Goal: Entertainment & Leisure: Browse casually

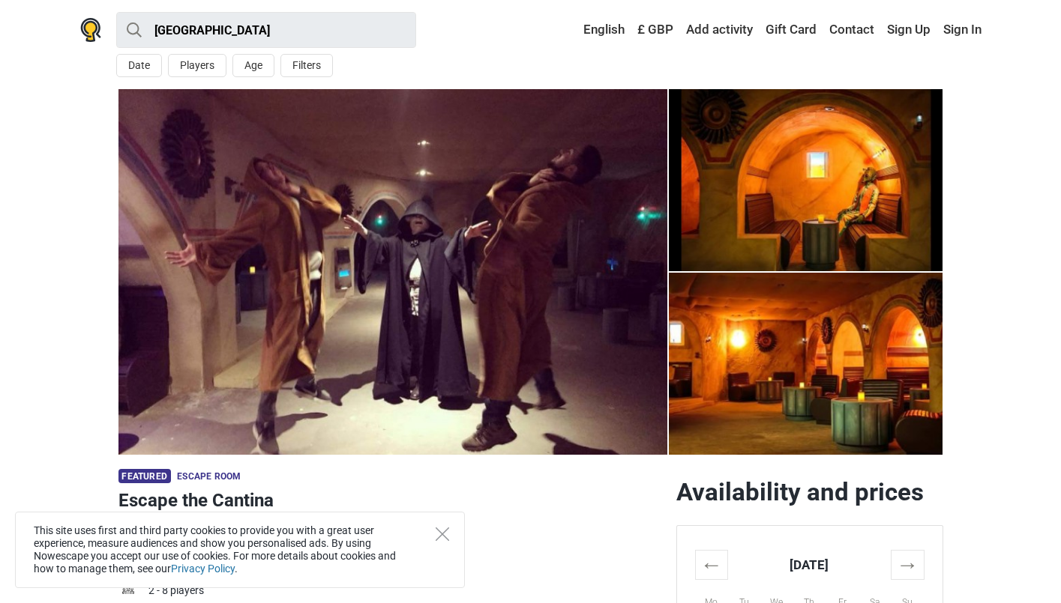
click at [771, 349] on img at bounding box center [806, 364] width 274 height 182
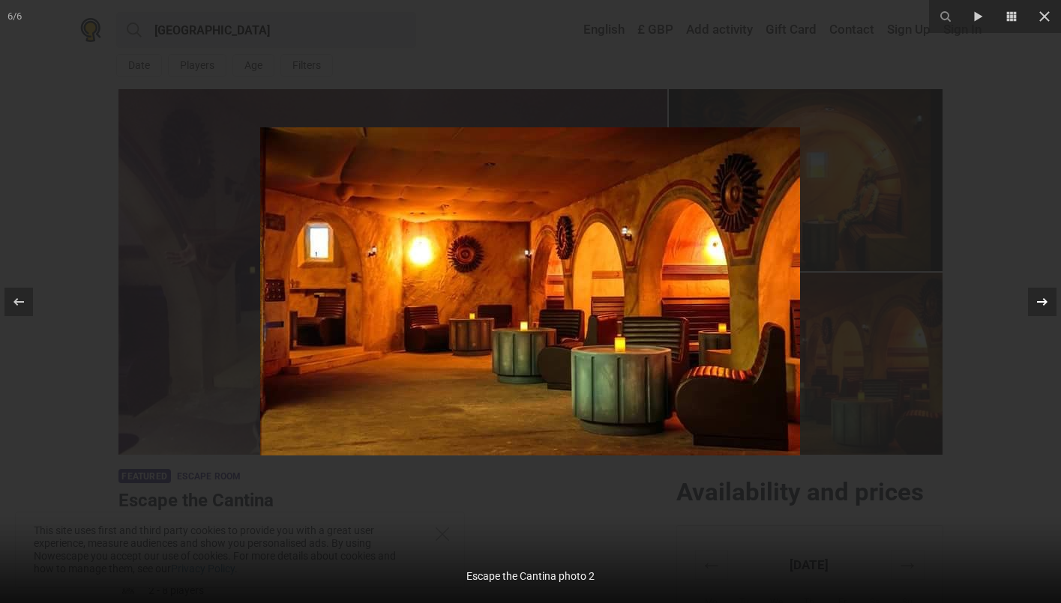
click at [1046, 296] on icon at bounding box center [1042, 302] width 18 height 18
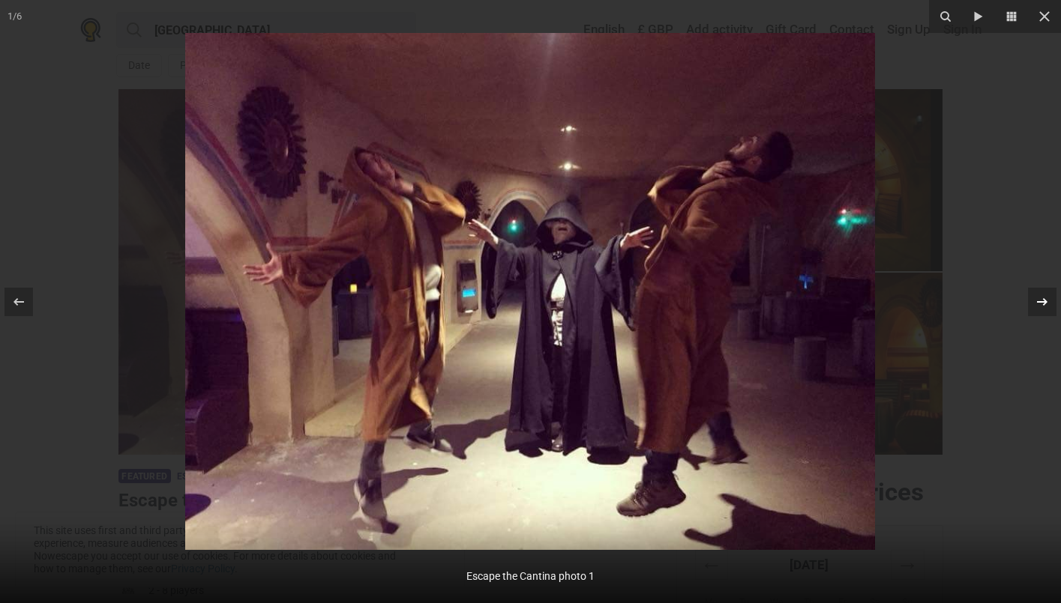
click at [1046, 296] on icon at bounding box center [1042, 302] width 18 height 18
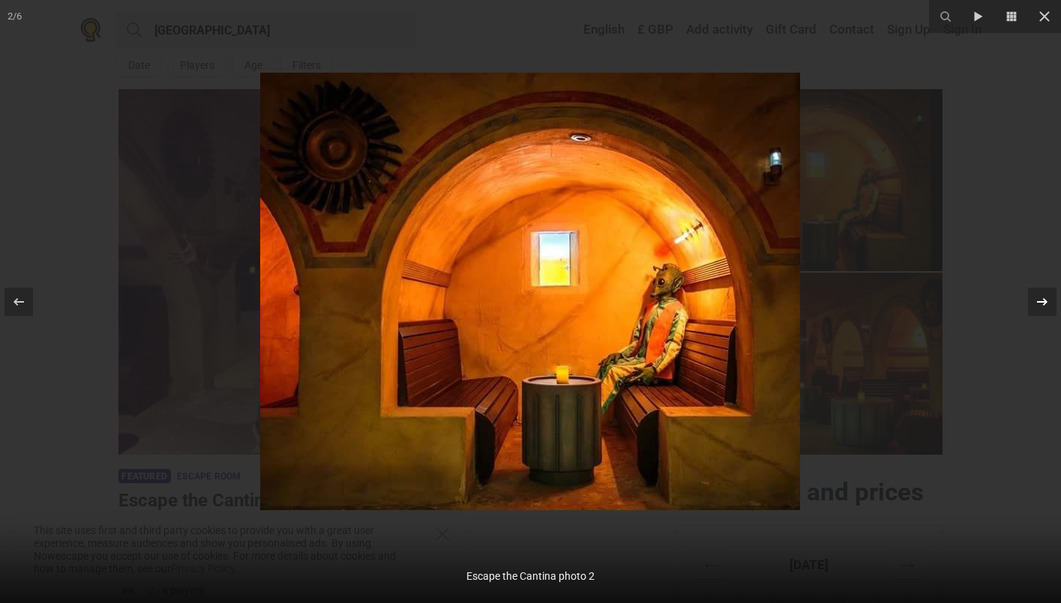
click at [1046, 296] on icon at bounding box center [1042, 302] width 18 height 18
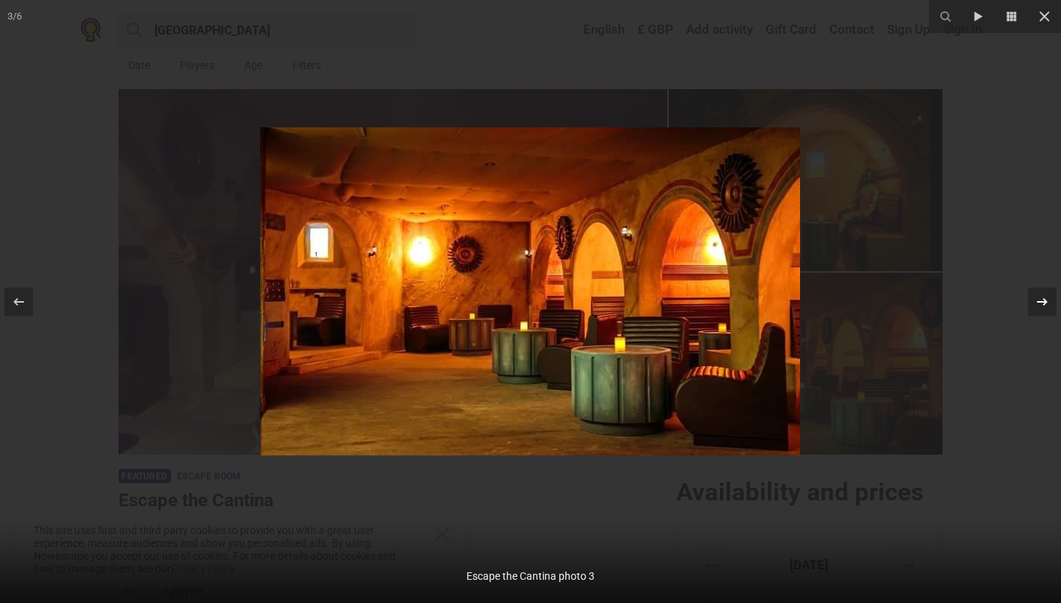
click at [1046, 296] on icon at bounding box center [1042, 302] width 18 height 18
